Goal: Task Accomplishment & Management: Complete application form

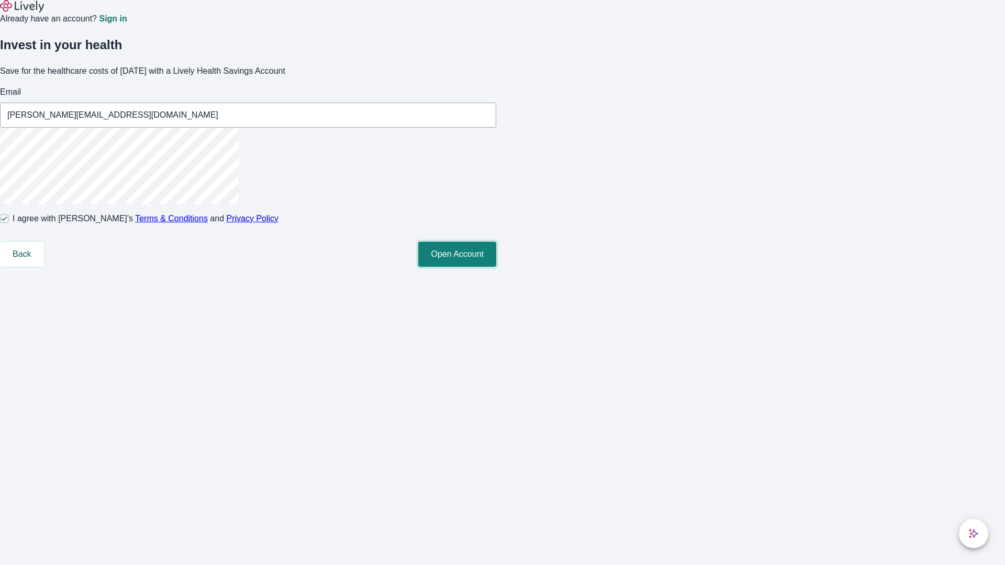
click at [496, 267] on button "Open Account" at bounding box center [457, 254] width 78 height 25
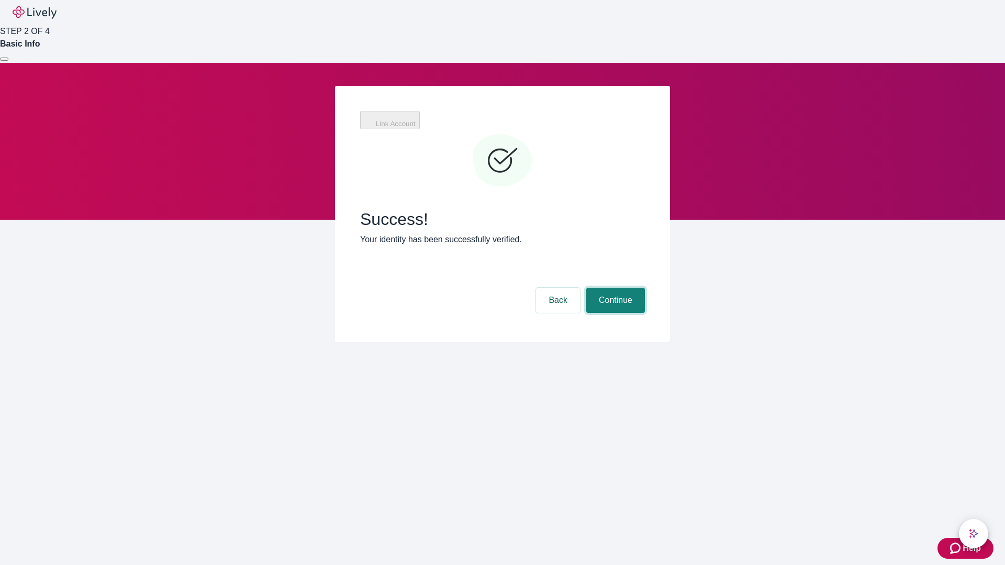
click at [614, 288] on button "Continue" at bounding box center [615, 300] width 59 height 25
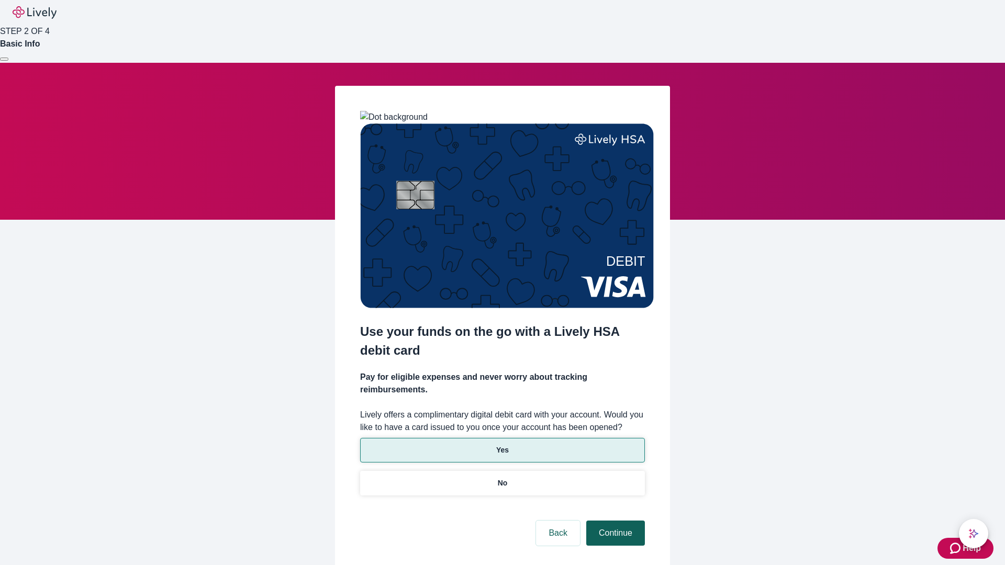
click at [502, 445] on p "Yes" at bounding box center [502, 450] width 13 height 11
click at [614, 521] on button "Continue" at bounding box center [615, 533] width 59 height 25
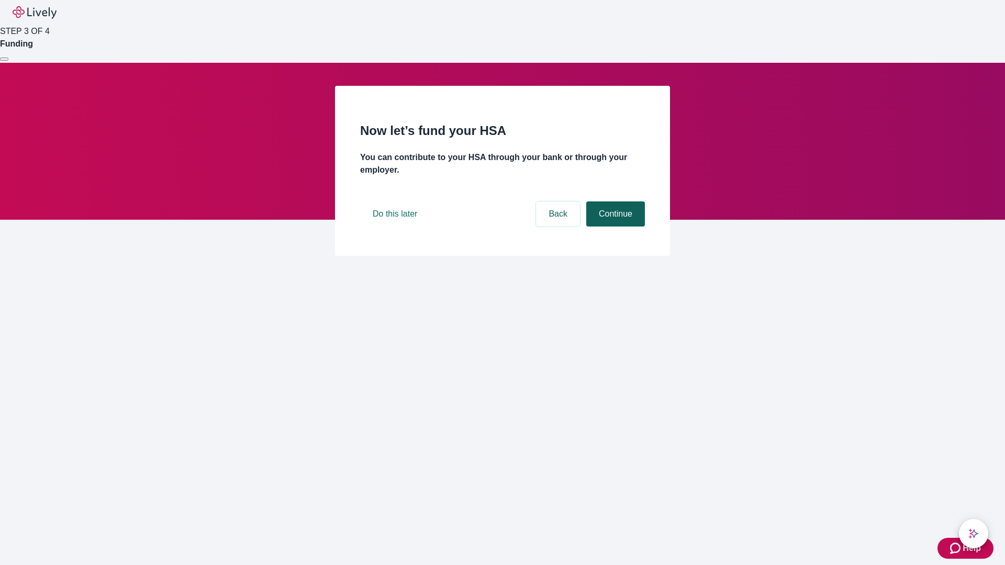
click at [614, 227] on button "Continue" at bounding box center [615, 213] width 59 height 25
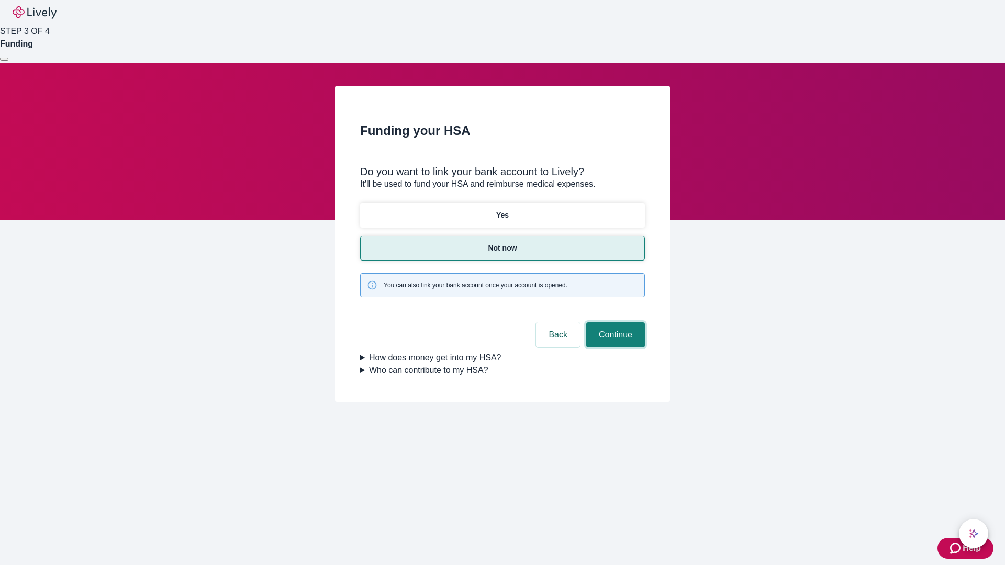
click at [614, 322] on button "Continue" at bounding box center [615, 334] width 59 height 25
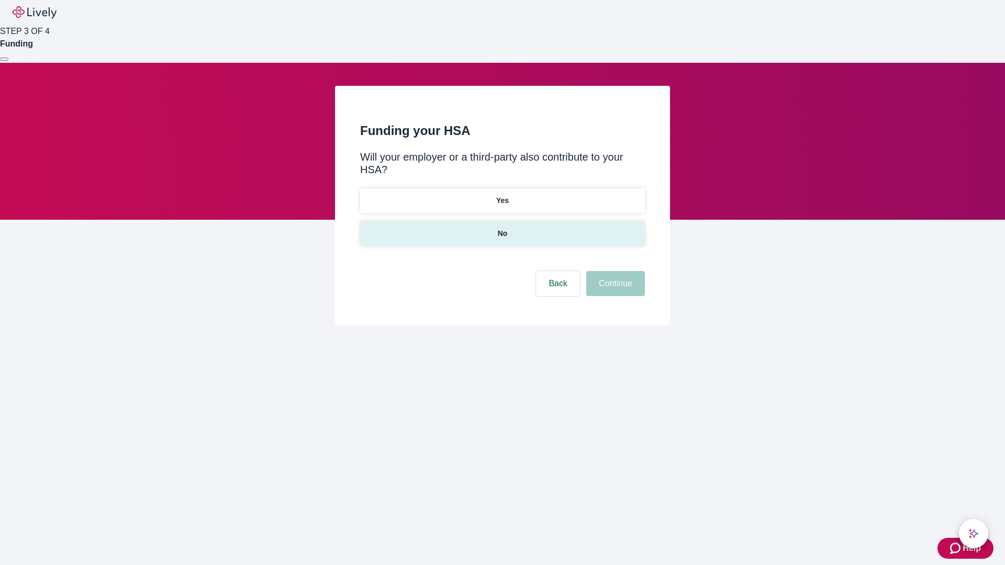
click at [502, 228] on p "No" at bounding box center [503, 233] width 10 height 11
click at [614, 271] on button "Continue" at bounding box center [615, 283] width 59 height 25
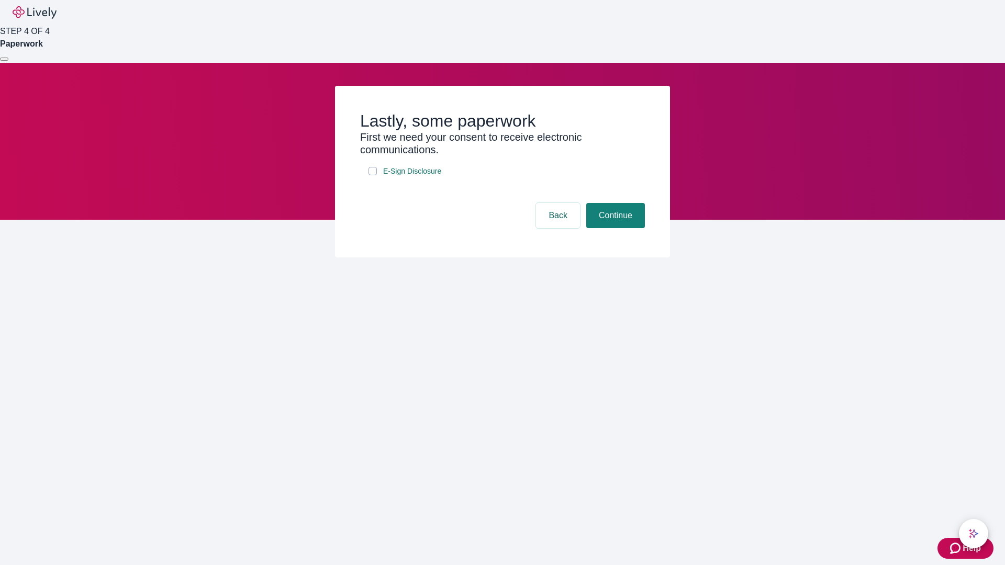
click at [373, 175] on input "E-Sign Disclosure" at bounding box center [372, 171] width 8 height 8
checkbox input "true"
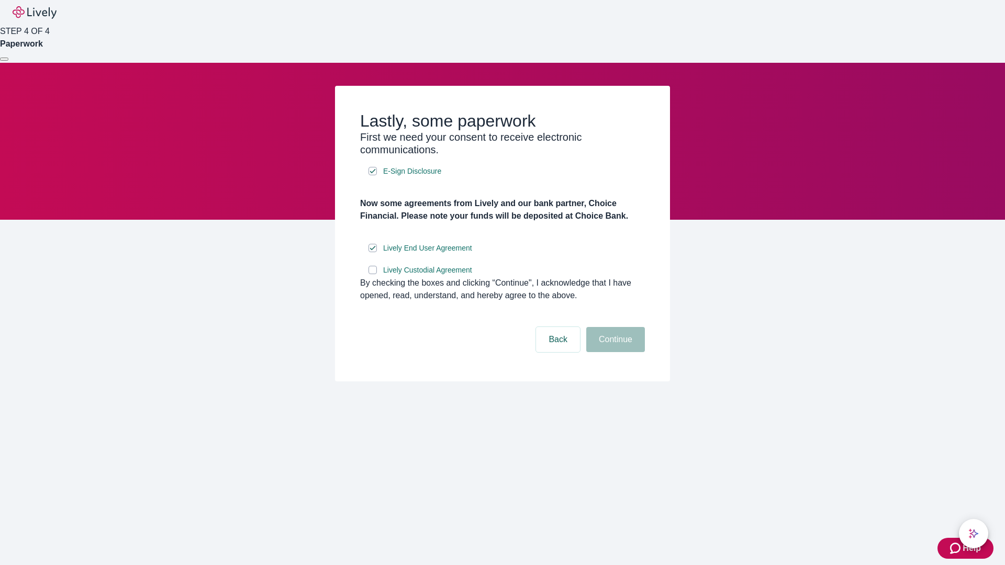
click at [373, 274] on input "Lively Custodial Agreement" at bounding box center [372, 270] width 8 height 8
checkbox input "true"
click at [614, 352] on button "Continue" at bounding box center [615, 339] width 59 height 25
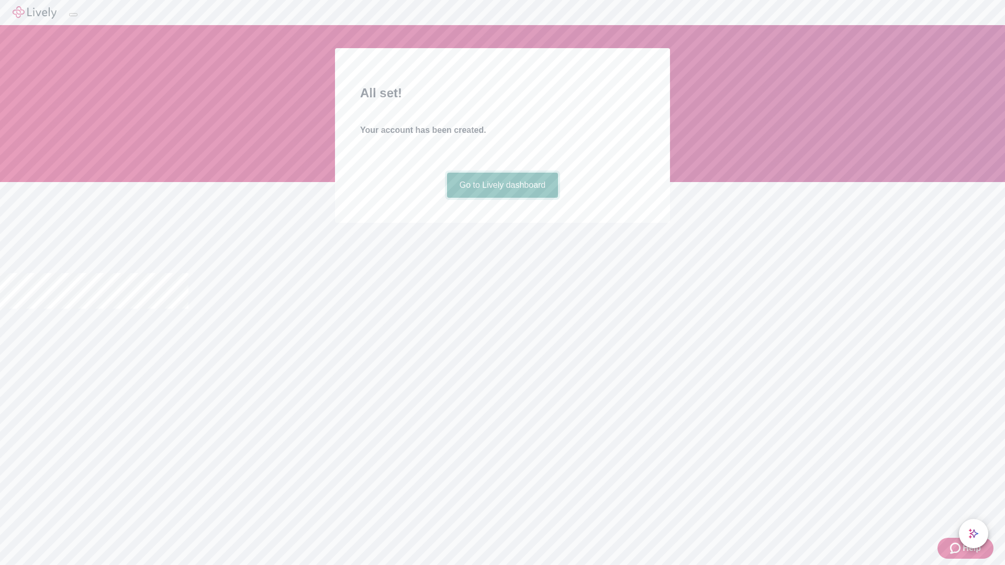
click at [502, 198] on link "Go to Lively dashboard" at bounding box center [502, 185] width 111 height 25
